Goal: Transaction & Acquisition: Purchase product/service

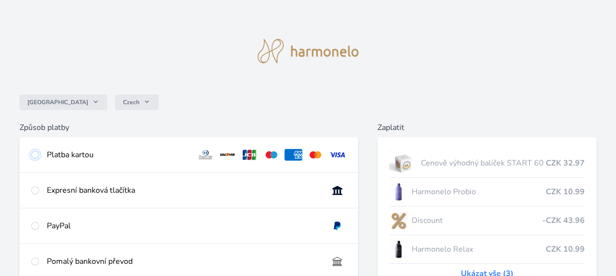
click at [39, 154] on input "radio" at bounding box center [35, 155] width 8 height 8
radio input "true"
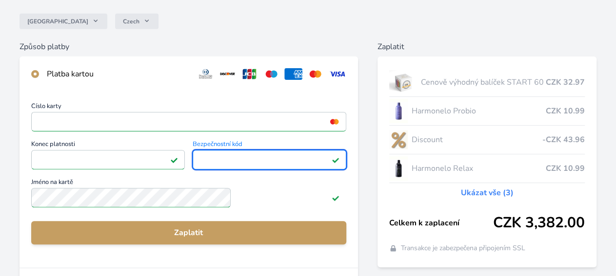
scroll to position [101, 0]
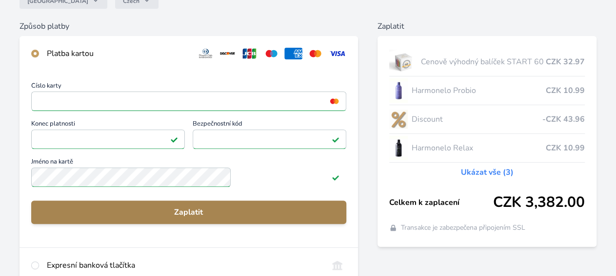
click at [208, 218] on span "Zaplatit" at bounding box center [188, 213] width 299 height 12
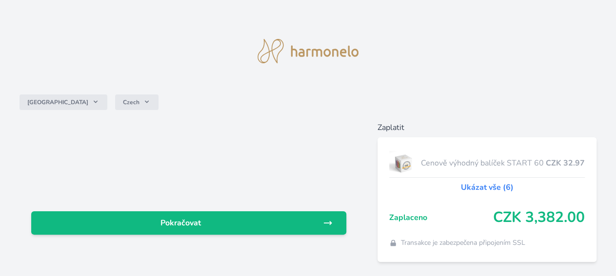
click at [444, 32] on div "Česko Czech Pokračovat Zaplatit Cenově výhodný balíček START 60 CZK 32.97 Ukáza…" at bounding box center [308, 141] width 616 height 282
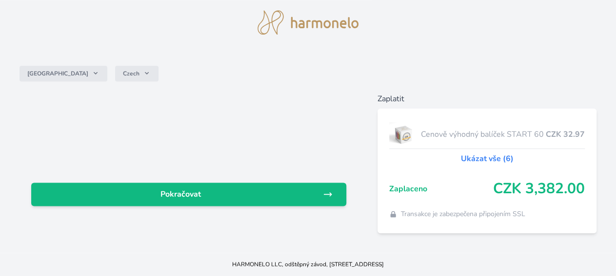
scroll to position [58, 0]
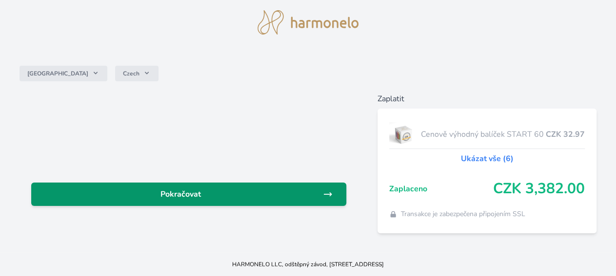
click at [235, 183] on link "Pokračovat" at bounding box center [188, 194] width 315 height 23
